Goal: Navigation & Orientation: Find specific page/section

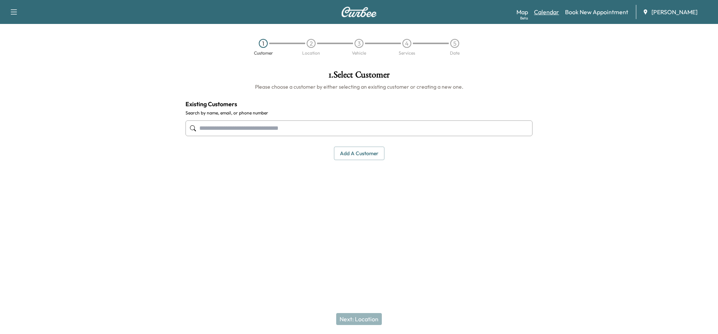
click at [545, 10] on link "Calendar" at bounding box center [546, 11] width 25 height 9
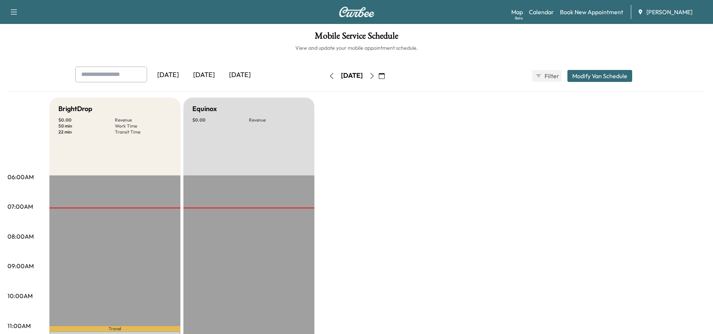
click at [375, 74] on icon "button" at bounding box center [372, 76] width 6 height 6
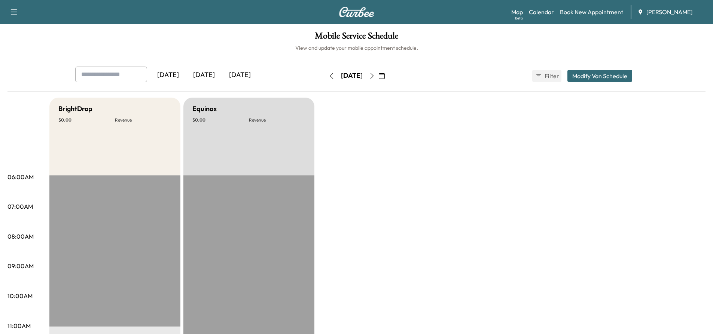
click at [375, 76] on icon "button" at bounding box center [372, 76] width 6 height 6
click at [373, 74] on icon "button" at bounding box center [371, 76] width 3 height 6
